Goal: Task Accomplishment & Management: Complete application form

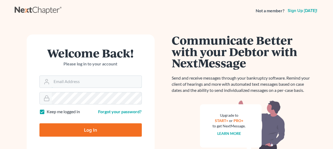
type input "[EMAIL_ADDRESS][DOMAIN_NAME]"
click at [110, 128] on input "Log In" at bounding box center [90, 129] width 102 height 13
type input "Thinking..."
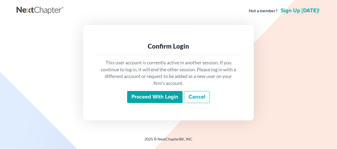
click at [151, 103] on div "This user account is currently active in another session. If you continue to lo…" at bounding box center [168, 81] width 145 height 53
click at [151, 98] on input "Proceed with login" at bounding box center [154, 97] width 55 height 12
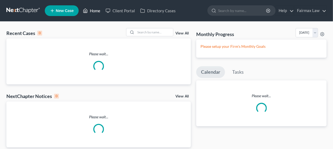
click at [99, 11] on link "Home" at bounding box center [91, 11] width 23 height 10
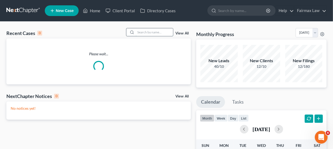
click at [154, 32] on input "search" at bounding box center [154, 32] width 37 height 8
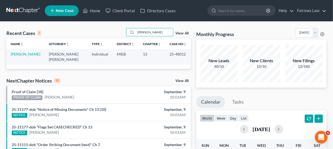
type input "chiquita"
click at [30, 57] on td "[PERSON_NAME]" at bounding box center [25, 56] width 38 height 15
click at [30, 55] on link "[PERSON_NAME]" at bounding box center [26, 54] width 30 height 5
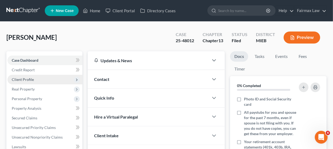
scroll to position [27, 0]
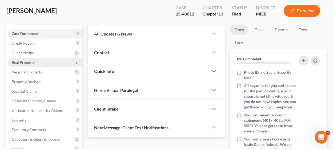
click at [34, 60] on span "Real Property" at bounding box center [23, 62] width 23 height 5
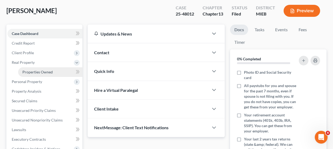
click at [34, 72] on span "Properties Owned" at bounding box center [37, 72] width 30 height 5
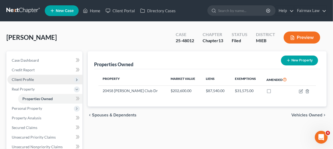
click at [37, 78] on span "Client Profile" at bounding box center [44, 80] width 75 height 10
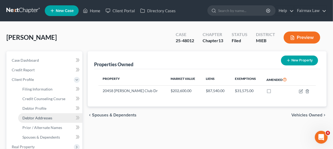
click at [43, 115] on span "Debtor Addresses" at bounding box center [37, 117] width 30 height 5
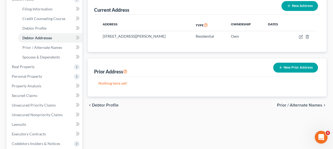
scroll to position [107, 0]
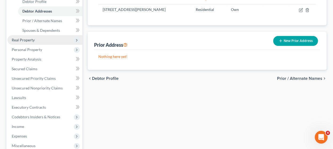
click at [30, 37] on span "Real Property" at bounding box center [44, 40] width 75 height 10
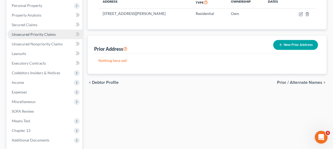
scroll to position [80, 0]
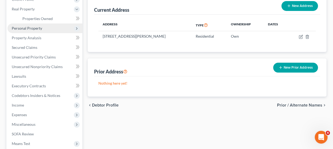
click at [38, 28] on span "Personal Property" at bounding box center [27, 28] width 30 height 5
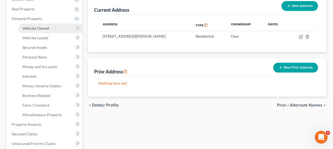
click at [39, 29] on span "Vehicles Owned" at bounding box center [35, 28] width 27 height 5
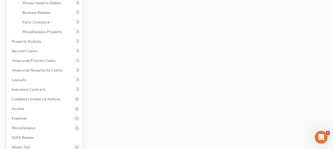
scroll to position [239, 0]
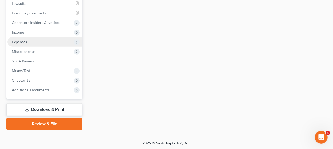
click at [32, 41] on span "Expenses" at bounding box center [44, 42] width 75 height 10
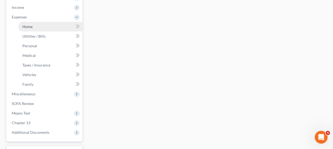
scroll to position [143, 0]
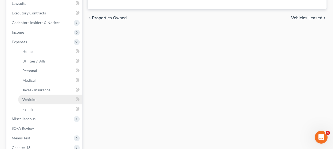
click at [33, 96] on link "Vehicles" at bounding box center [50, 100] width 64 height 10
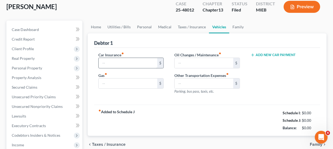
scroll to position [1, 0]
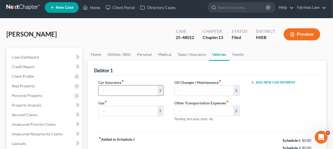
type input "360.00"
type input "200.00"
type input "0.00"
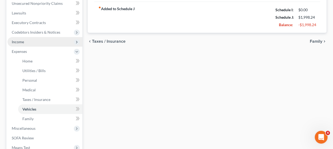
scroll to position [130, 0]
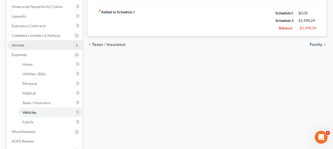
click at [43, 47] on span "Income" at bounding box center [44, 45] width 75 height 10
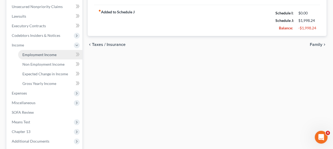
click at [43, 51] on link "Employment Income" at bounding box center [50, 55] width 64 height 10
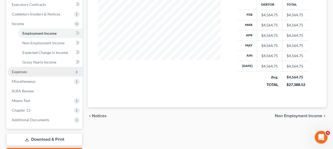
scroll to position [160, 0]
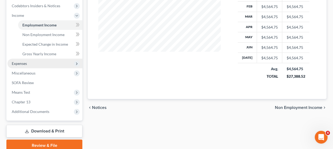
click at [47, 60] on span "Expenses" at bounding box center [44, 64] width 75 height 10
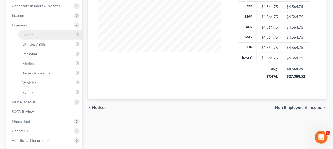
click at [48, 33] on link "Home" at bounding box center [50, 35] width 64 height 10
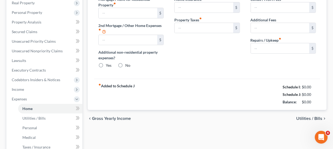
type input "0.00"
radio input "true"
type input "0.00"
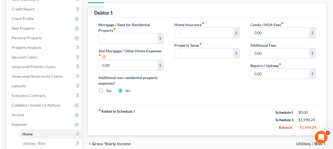
scroll to position [27, 0]
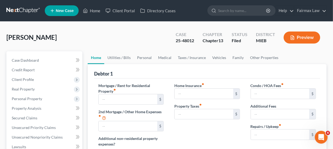
type input "0.00"
radio input "true"
type input "0.00"
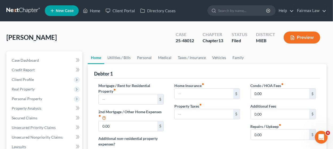
click at [124, 32] on div "[PERSON_NAME] Upgraded Case 25-48012 Chapter Chapter 13 Status Filed District M…" at bounding box center [166, 39] width 320 height 23
